Goal: Information Seeking & Learning: Learn about a topic

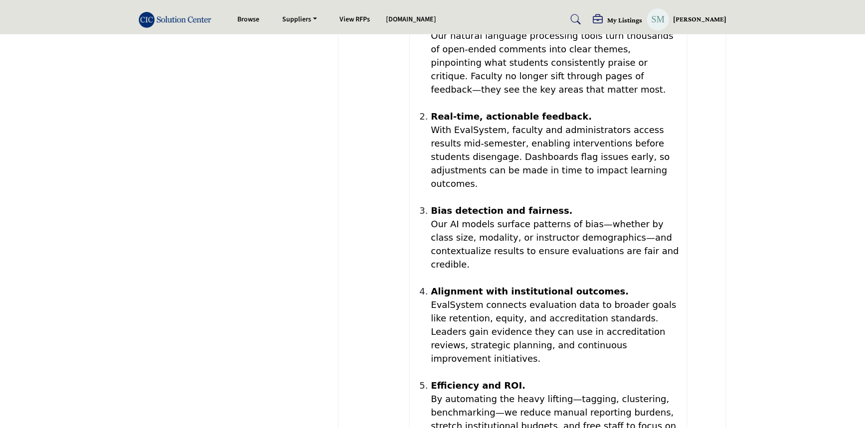
scroll to position [1495, 0]
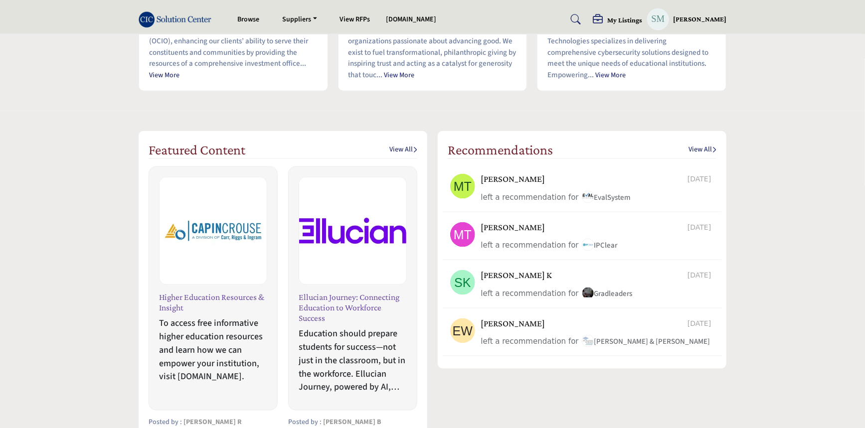
scroll to position [634, 0]
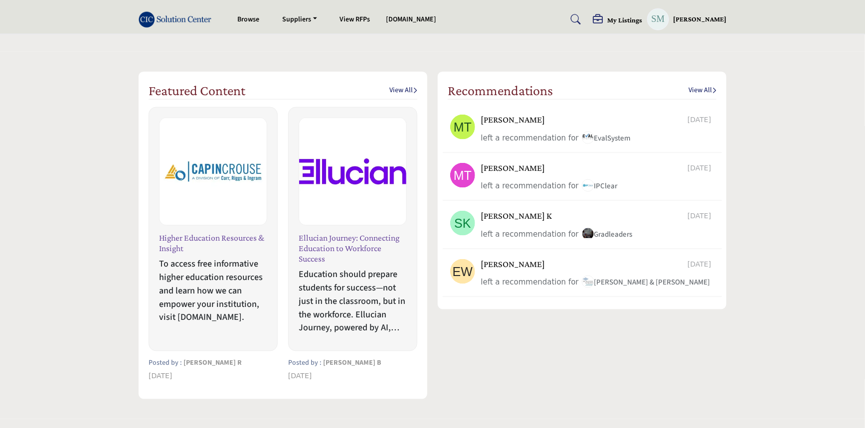
click at [405, 91] on link "View All" at bounding box center [403, 91] width 28 height 10
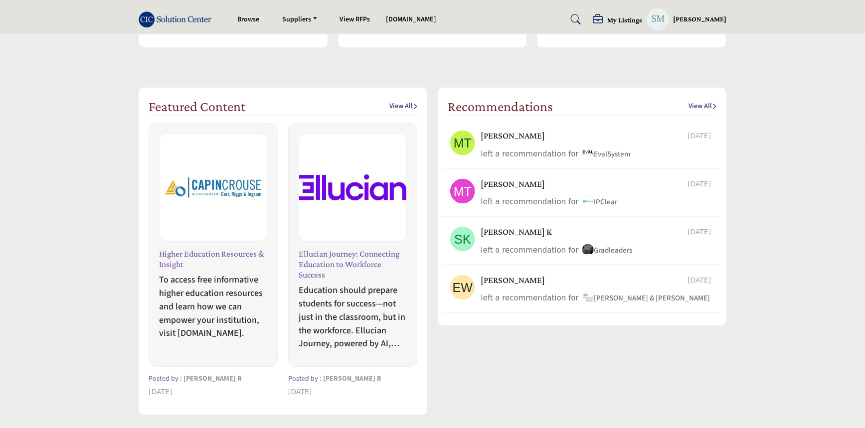
scroll to position [634, 0]
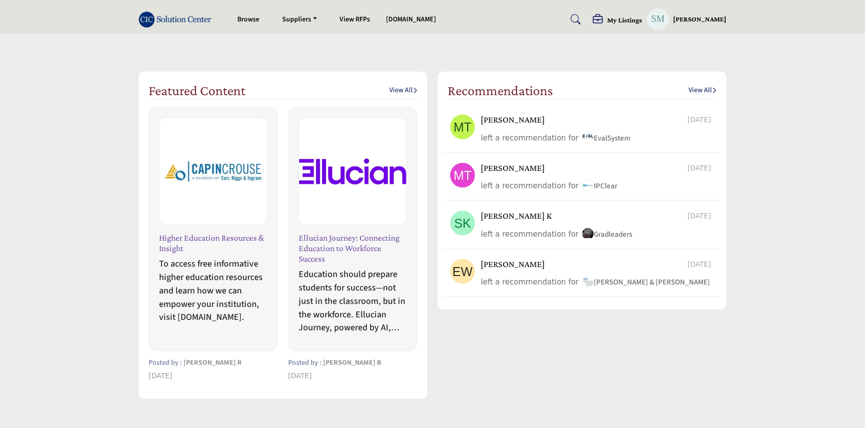
click at [393, 94] on link "View All" at bounding box center [403, 91] width 28 height 10
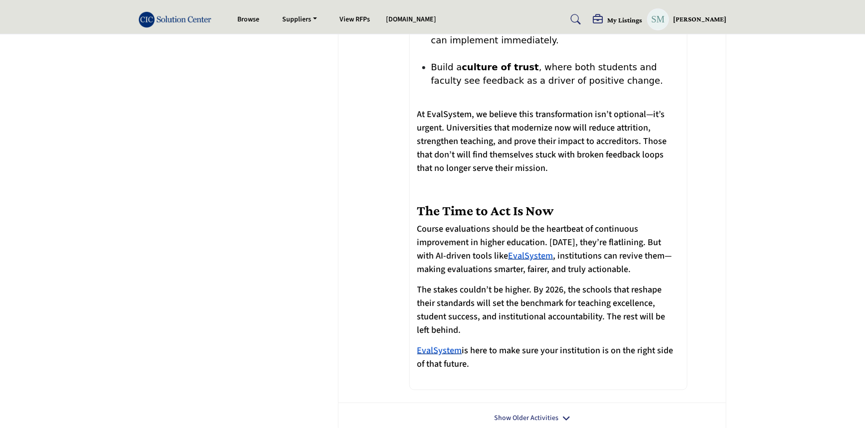
scroll to position [2255, 0]
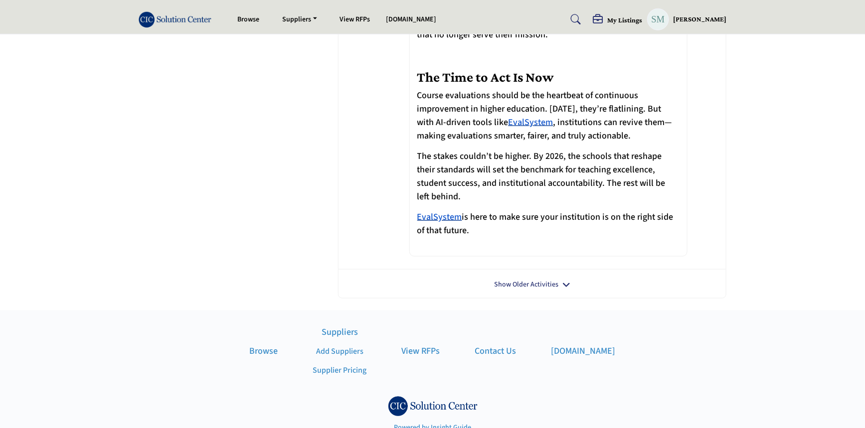
click at [530, 280] on link "Show Older Activities" at bounding box center [526, 285] width 64 height 10
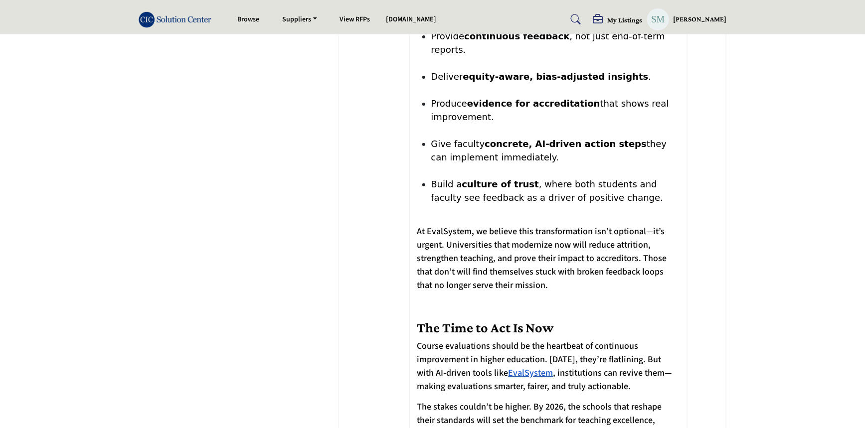
scroll to position [1983, 0]
